Goal: Find specific page/section: Find specific page/section

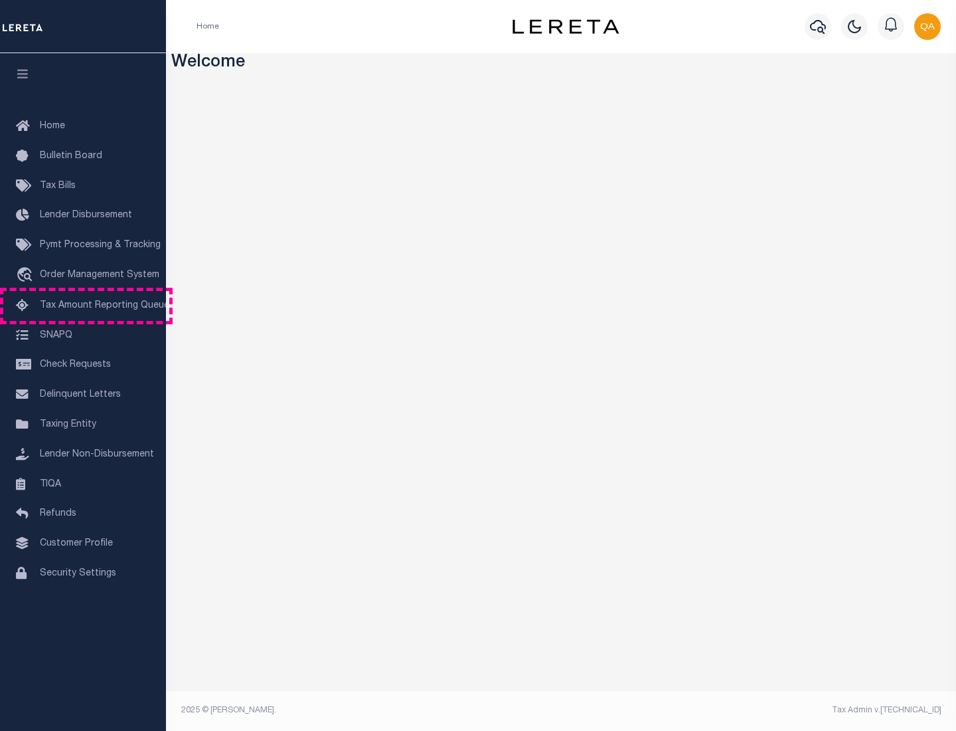
click at [83, 306] on span "Tax Amount Reporting Queue" at bounding box center [105, 305] width 130 height 9
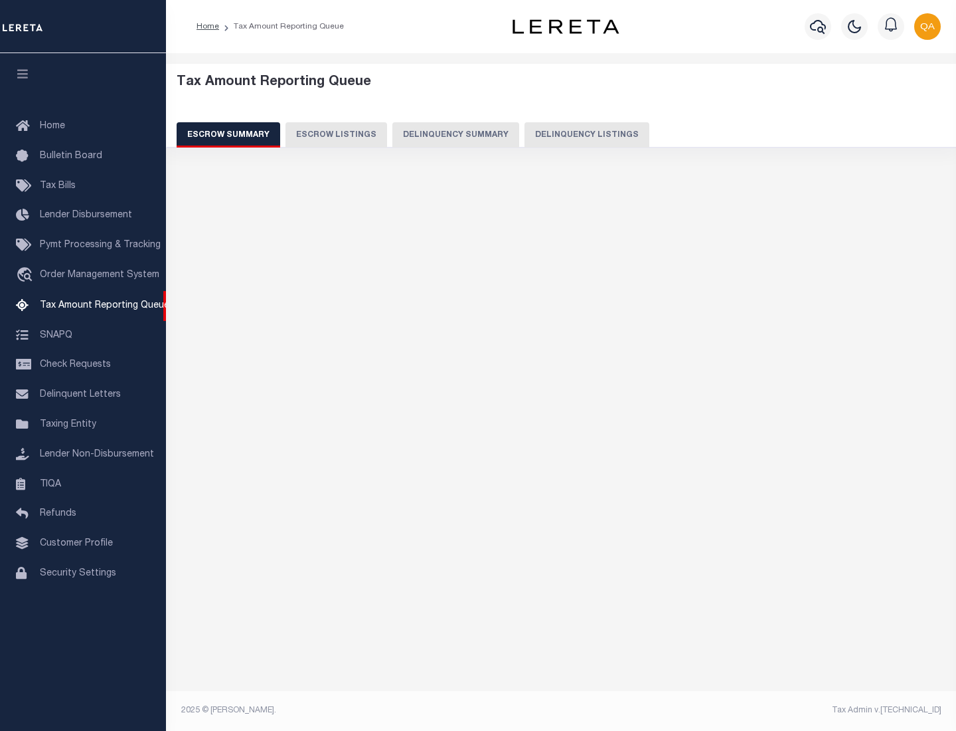
select select "100"
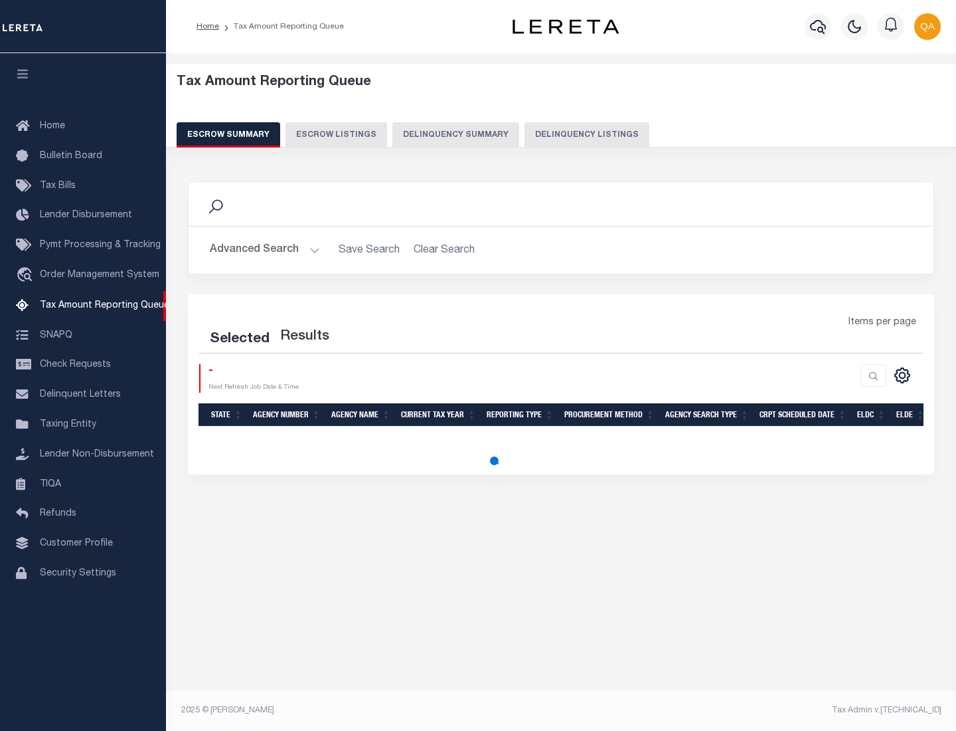
select select "100"
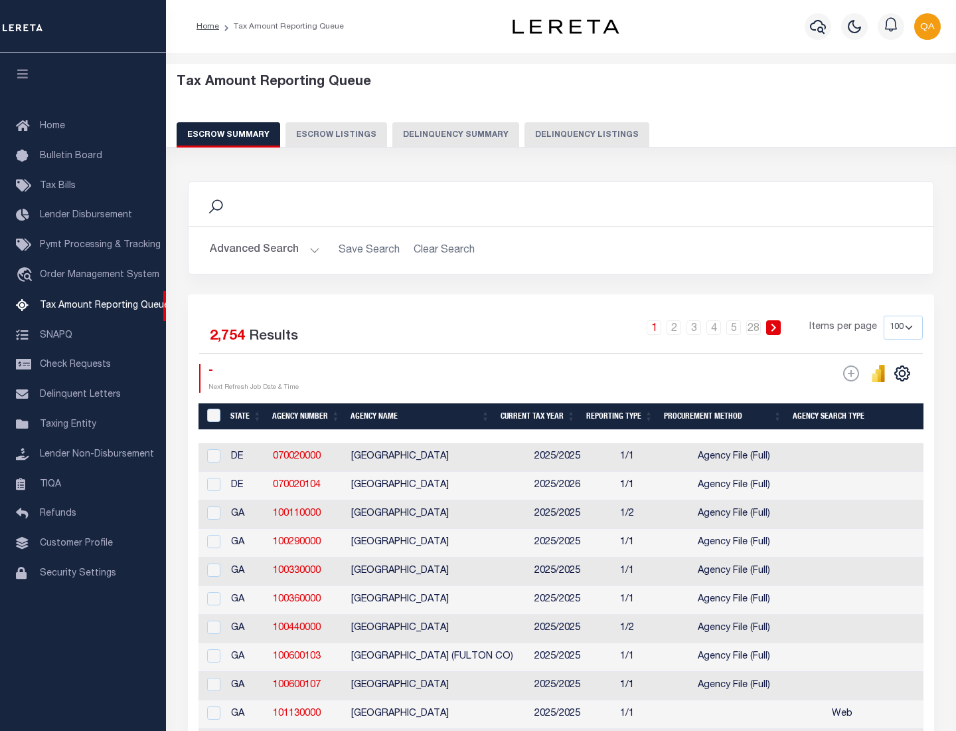
scroll to position [1506, 0]
